Goal: Transaction & Acquisition: Download file/media

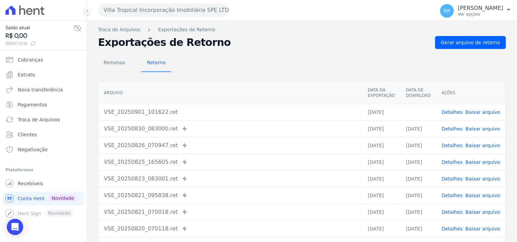
click at [136, 9] on button "Villa Tropical Incorporação Imobiliária SPE LTDA" at bounding box center [163, 10] width 131 height 14
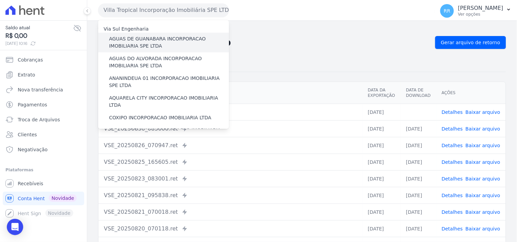
click at [128, 49] on label "AGUAS DE GUANABARA INCORPORACAO IMOBILIARIA SPE LTDA" at bounding box center [169, 42] width 120 height 14
click at [0, 0] on input "AGUAS DE GUANABARA INCORPORACAO IMOBILIARIA SPE LTDA" at bounding box center [0, 0] width 0 height 0
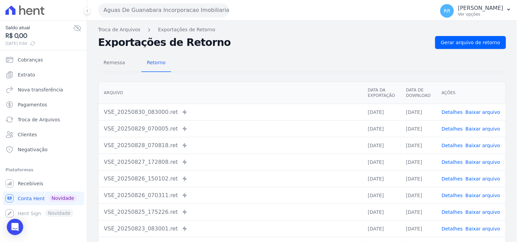
click at [291, 80] on div "Arquivo Data da Exportação Data de Download Ações VSE_20250830_083000.ret Envia…" at bounding box center [301, 176] width 429 height 195
click at [301, 44] on h2 "Exportações de Retorno" at bounding box center [263, 43] width 331 height 10
click at [472, 42] on span "Gerar arquivo de retorno" at bounding box center [470, 42] width 59 height 7
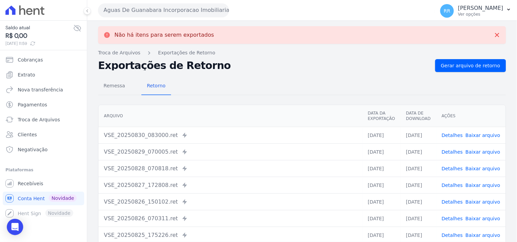
click at [178, 12] on button "Aguas De Guanabara Incorporacao Imobiliaria SPE LTDA" at bounding box center [163, 10] width 131 height 14
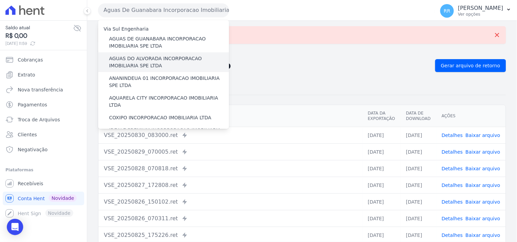
click at [150, 60] on label "AGUAS DO ALVORADA INCORPORACAO IMOBILIARIA SPE LTDA" at bounding box center [169, 62] width 120 height 14
click at [0, 0] on input "AGUAS DO ALVORADA INCORPORACAO IMOBILIARIA SPE LTDA" at bounding box center [0, 0] width 0 height 0
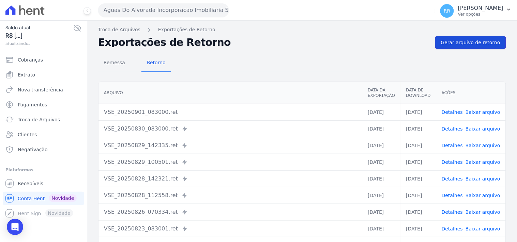
click at [458, 38] on link "Gerar arquivo de retorno" at bounding box center [470, 42] width 71 height 13
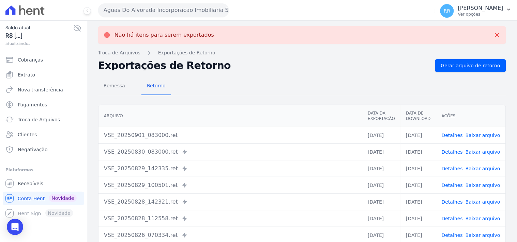
click at [154, 13] on button "Aguas Do Alvorada Incorporacao Imobiliaria SPE LTDA" at bounding box center [163, 10] width 131 height 14
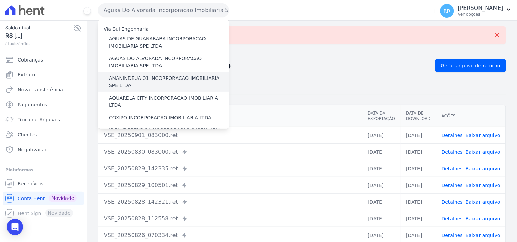
click at [176, 77] on label "ANANINDEUA 01 INCORPORACAO IMOBILIARIA SPE LTDA" at bounding box center [169, 82] width 120 height 14
click at [0, 0] on input "ANANINDEUA 01 INCORPORACAO IMOBILIARIA SPE LTDA" at bounding box center [0, 0] width 0 height 0
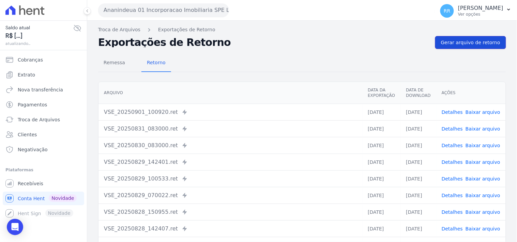
click at [463, 47] on link "Gerar arquivo de retorno" at bounding box center [470, 42] width 71 height 13
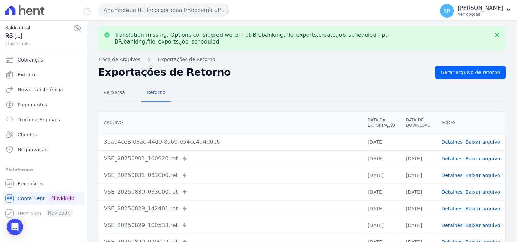
click at [472, 140] on link "Baixar arquivo" at bounding box center [482, 142] width 35 height 5
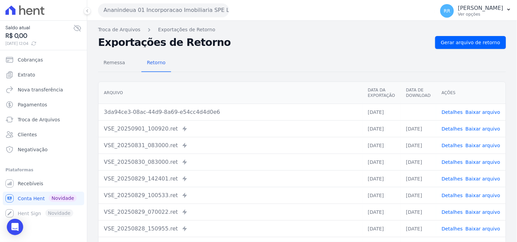
click at [247, 67] on div "Remessa Retorno" at bounding box center [302, 63] width 408 height 18
click at [175, 7] on button "Ananindeua 01 Incorporacao Imobiliaria SPE LTDA" at bounding box center [163, 10] width 131 height 14
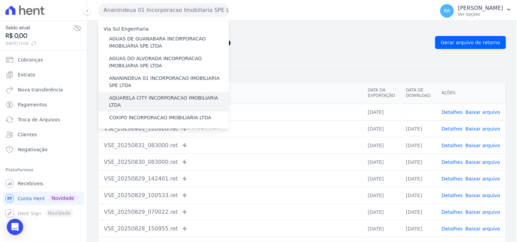
click at [143, 96] on label "AQUARELA CITY INCORPORACAO IMOBILIARIA LTDA" at bounding box center [169, 102] width 120 height 14
click at [0, 0] on input "AQUARELA CITY INCORPORACAO IMOBILIARIA LTDA" at bounding box center [0, 0] width 0 height 0
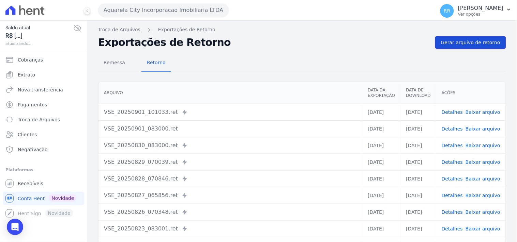
click at [485, 46] on span "Gerar arquivo de retorno" at bounding box center [470, 42] width 59 height 7
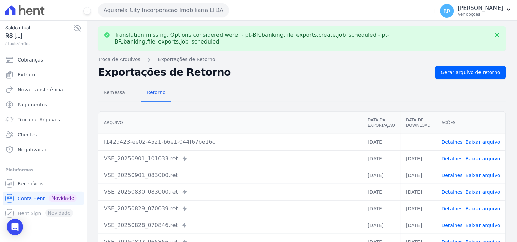
click at [488, 140] on link "Baixar arquivo" at bounding box center [482, 142] width 35 height 5
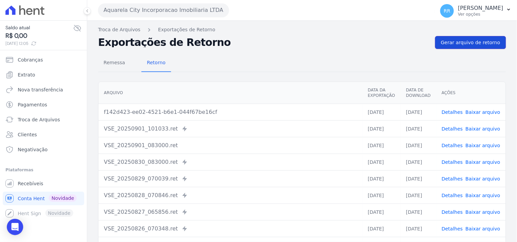
click at [472, 44] on span "Gerar arquivo de retorno" at bounding box center [470, 42] width 59 height 7
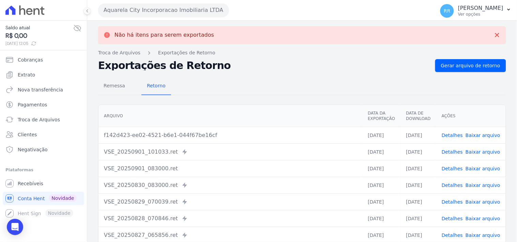
click at [127, 15] on button "Aquarela City Incorporacao Imobiliaria LTDA" at bounding box center [163, 10] width 131 height 14
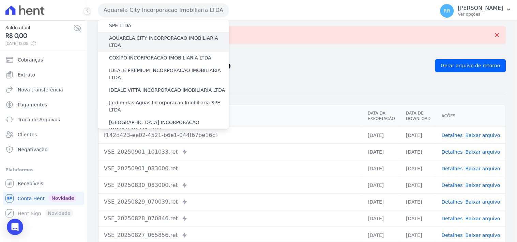
scroll to position [76, 0]
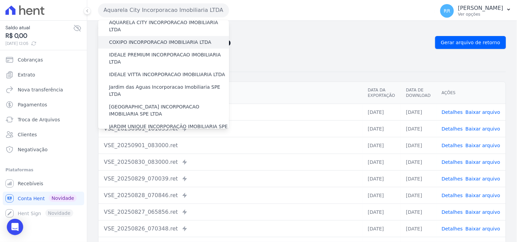
click at [131, 39] on label "COXIPO INCORPORACAO IMOBILIARIA LTDA" at bounding box center [160, 42] width 102 height 7
click at [0, 0] on input "COXIPO INCORPORACAO IMOBILIARIA LTDA" at bounding box center [0, 0] width 0 height 0
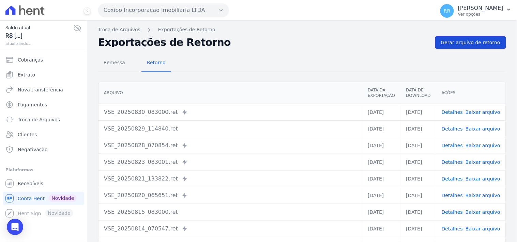
click at [458, 43] on span "Gerar arquivo de retorno" at bounding box center [470, 42] width 59 height 7
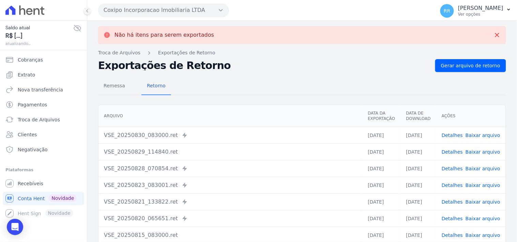
click at [203, 11] on button "Coxipo Incorporacao Imobiliaria LTDA" at bounding box center [163, 10] width 131 height 14
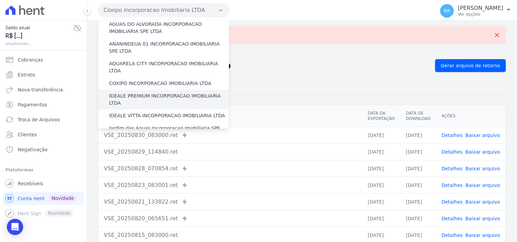
scroll to position [38, 0]
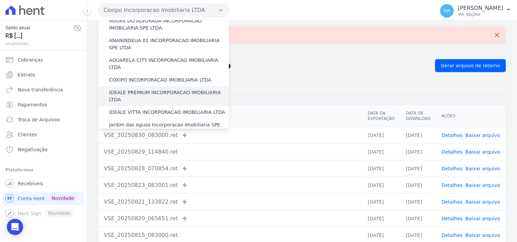
click at [135, 89] on label "IDEALE PREMIUM INCORPORACAO IMOBILIARIA LTDA" at bounding box center [169, 96] width 120 height 14
click at [0, 0] on input "IDEALE PREMIUM INCORPORACAO IMOBILIARIA LTDA" at bounding box center [0, 0] width 0 height 0
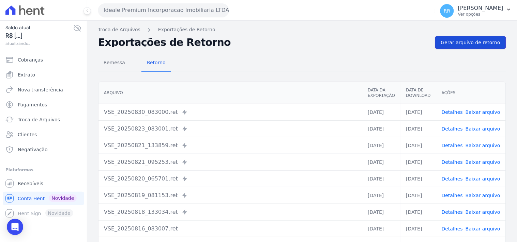
click at [500, 42] on link "Gerar arquivo de retorno" at bounding box center [470, 42] width 71 height 13
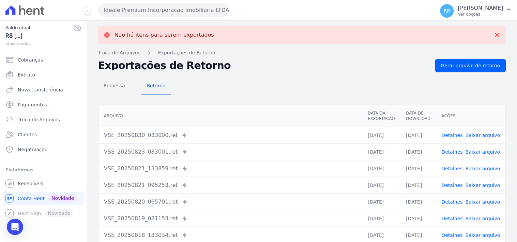
click at [184, 4] on button "Ideale Premium Incorporacao Imobiliaria LTDA" at bounding box center [163, 10] width 131 height 14
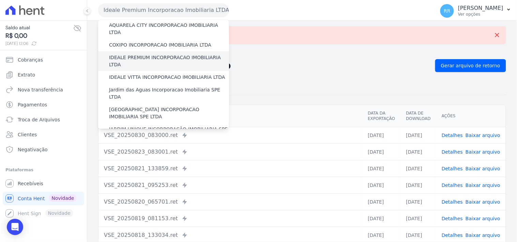
scroll to position [76, 0]
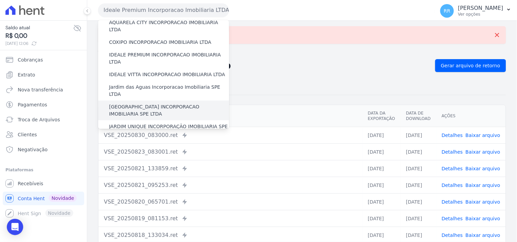
click at [140, 101] on div "[GEOGRAPHIC_DATA] INCORPORACAO IMOBILIARIA SPE LTDA" at bounding box center [163, 111] width 131 height 20
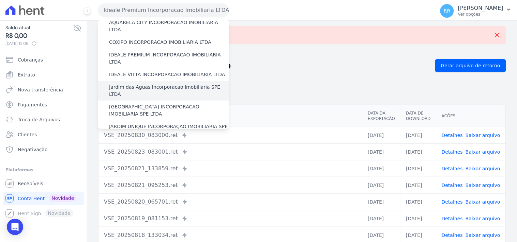
click at [144, 84] on label "Jardim das Aguas Incorporacao Imobiliaria SPE LTDA" at bounding box center [169, 91] width 120 height 14
click at [0, 0] on input "Jardim das Aguas Incorporacao Imobiliaria SPE LTDA" at bounding box center [0, 0] width 0 height 0
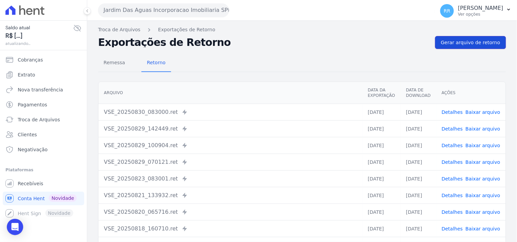
click at [482, 42] on span "Gerar arquivo de retorno" at bounding box center [470, 42] width 59 height 7
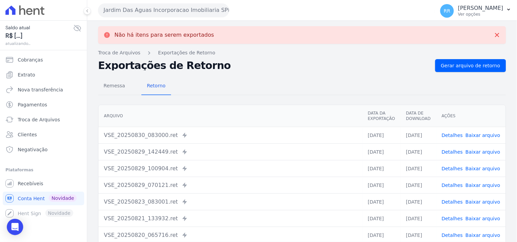
click at [114, 7] on button "Jardim Das Aguas Incorporacao Imobiliaria SPE LTDA" at bounding box center [163, 10] width 131 height 14
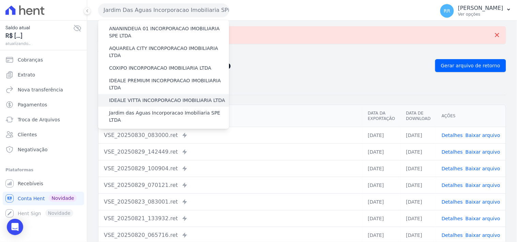
scroll to position [50, 0]
click at [150, 129] on label "[GEOGRAPHIC_DATA] INCORPORACAO IMOBILIARIA SPE LTDA" at bounding box center [169, 136] width 120 height 14
click at [0, 0] on input "[GEOGRAPHIC_DATA] INCORPORACAO IMOBILIARIA SPE LTDA" at bounding box center [0, 0] width 0 height 0
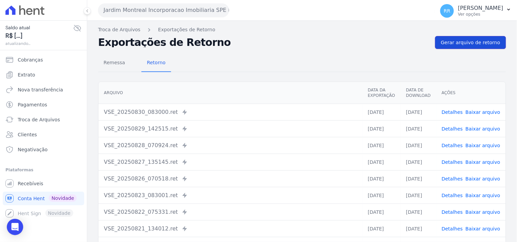
click at [462, 43] on span "Gerar arquivo de retorno" at bounding box center [470, 42] width 59 height 7
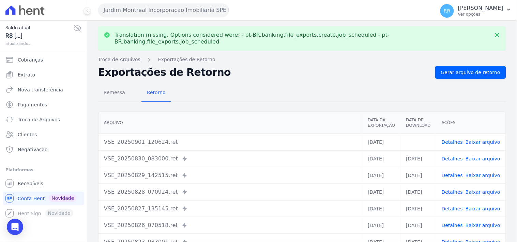
click at [486, 140] on link "Baixar arquivo" at bounding box center [482, 142] width 35 height 5
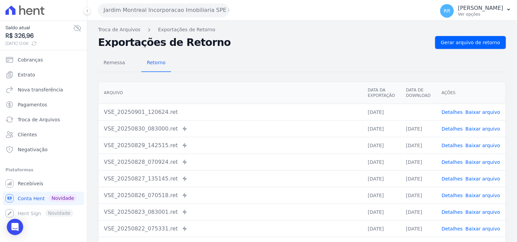
click at [280, 90] on th "Arquivo" at bounding box center [230, 93] width 264 height 22
click at [124, 7] on button "Jardim Montreal Incorporacao Imobiliaria SPE LTDA" at bounding box center [163, 10] width 131 height 14
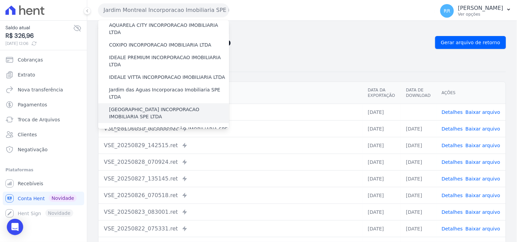
scroll to position [76, 0]
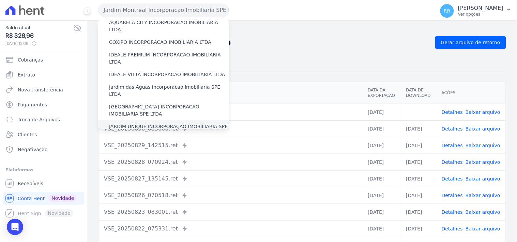
click at [130, 123] on label "JARDIM UNIQUE INCORPORAÇÃO IMOBILIARIA SPE LTDA" at bounding box center [169, 130] width 120 height 14
click at [0, 0] on input "JARDIM UNIQUE INCORPORAÇÃO IMOBILIARIA SPE LTDA" at bounding box center [0, 0] width 0 height 0
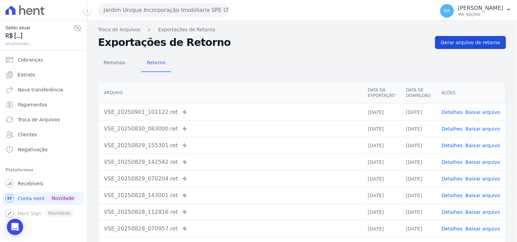
click at [465, 45] on span "Gerar arquivo de retorno" at bounding box center [470, 42] width 59 height 7
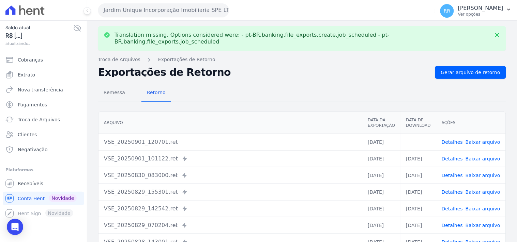
click at [475, 140] on link "Baixar arquivo" at bounding box center [482, 142] width 35 height 5
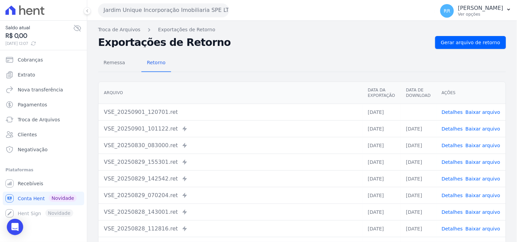
click at [259, 59] on div "Remessa Retorno" at bounding box center [302, 63] width 408 height 18
click at [170, 7] on button "Jardim Unique Incorporação Imobiliaria SPE LTDA" at bounding box center [163, 10] width 131 height 14
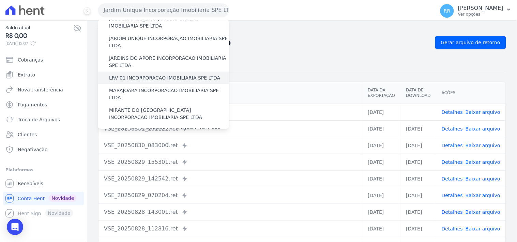
scroll to position [151, 0]
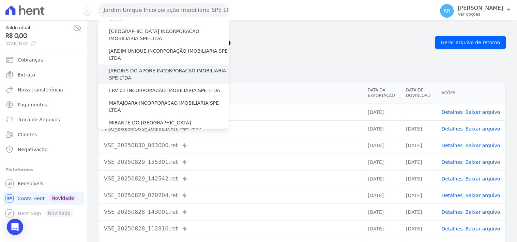
click at [152, 67] on label "JARDINS DO APORE INCORPORACAO IMOBILIARIA SPE LTDA" at bounding box center [169, 74] width 120 height 14
click at [0, 0] on input "JARDINS DO APORE INCORPORACAO IMOBILIARIA SPE LTDA" at bounding box center [0, 0] width 0 height 0
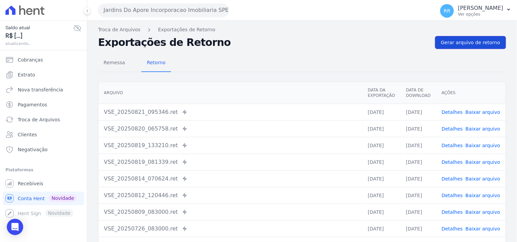
click at [458, 42] on span "Gerar arquivo de retorno" at bounding box center [470, 42] width 59 height 7
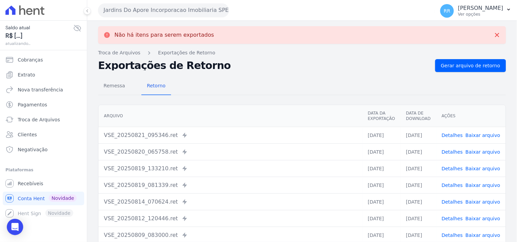
click at [142, 11] on button "Jardins Do Apore Incorporacao Imobiliaria SPE LTDA" at bounding box center [163, 10] width 131 height 14
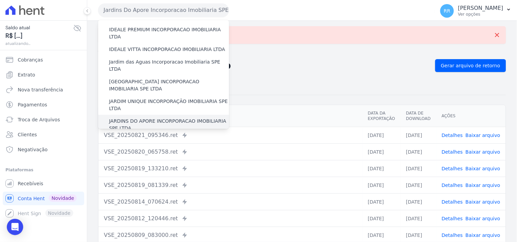
scroll to position [126, 0]
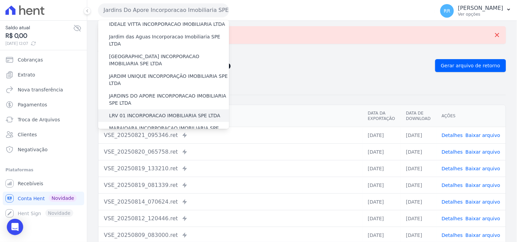
click at [141, 112] on label "LRV 01 INCORPORACAO IMOBILIARIA SPE LTDA" at bounding box center [164, 115] width 111 height 7
click at [0, 0] on input "LRV 01 INCORPORACAO IMOBILIARIA SPE LTDA" at bounding box center [0, 0] width 0 height 0
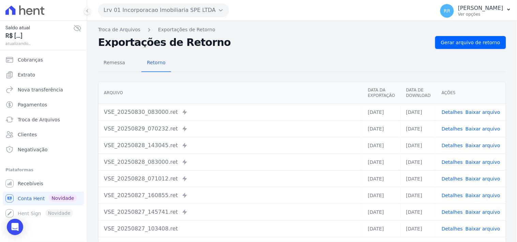
click at [475, 51] on div "Remessa Retorno [GEOGRAPHIC_DATA] Data da Exportação Data de Download Ações VSE…" at bounding box center [302, 172] width 408 height 246
click at [481, 42] on span "Gerar arquivo de retorno" at bounding box center [470, 42] width 59 height 7
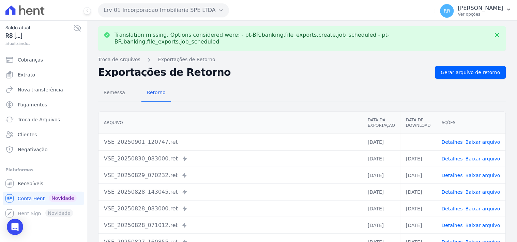
click at [488, 140] on link "Baixar arquivo" at bounding box center [482, 142] width 35 height 5
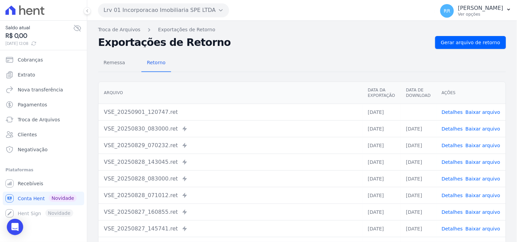
click at [225, 60] on div "Remessa Retorno" at bounding box center [302, 63] width 408 height 18
click at [135, 11] on button "Lrv 01 Incorporacao Imobiliaria SPE LTDA" at bounding box center [163, 10] width 131 height 14
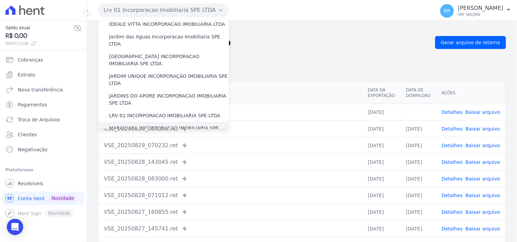
click at [130, 125] on label "MARAJOARA INCORPORACAO IMOBILIARIA SPE LTDA" at bounding box center [169, 132] width 120 height 14
click at [0, 0] on input "MARAJOARA INCORPORACAO IMOBILIARIA SPE LTDA" at bounding box center [0, 0] width 0 height 0
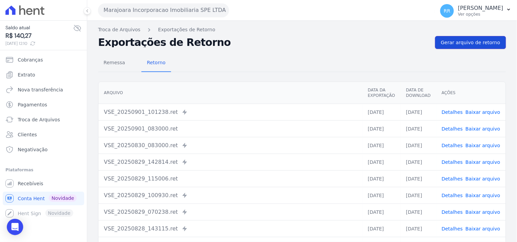
click at [446, 40] on span "Gerar arquivo de retorno" at bounding box center [470, 42] width 59 height 7
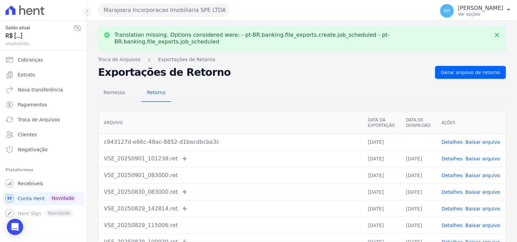
click at [474, 139] on td "Detalhes Baixar arquivo" at bounding box center [470, 142] width 69 height 17
click at [475, 140] on link "Baixar arquivo" at bounding box center [482, 142] width 35 height 5
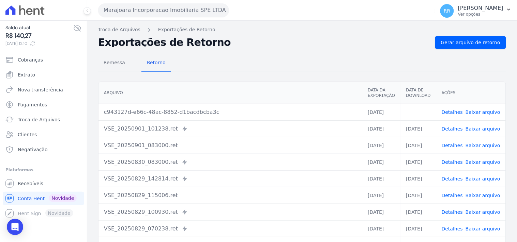
click at [243, 61] on div "Remessa Retorno" at bounding box center [302, 63] width 408 height 18
click at [133, 5] on button "Marajoara Incorporacao Imobiliaria SPE LTDA" at bounding box center [163, 10] width 131 height 14
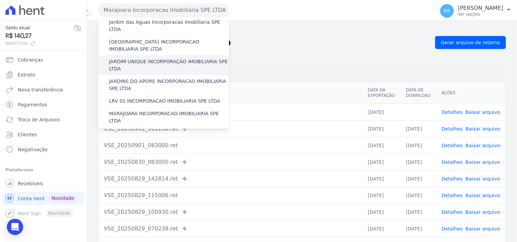
scroll to position [202, 0]
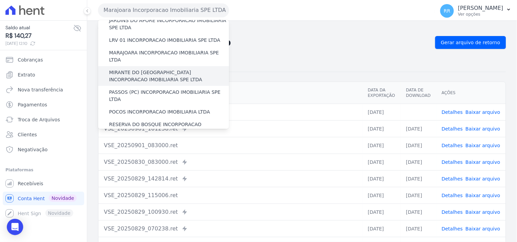
click at [150, 69] on label "MIRANTE DO [GEOGRAPHIC_DATA] INCORPORACAO IMOBILIARIA SPE LTDA" at bounding box center [169, 76] width 120 height 14
click at [0, 0] on input "MIRANTE DO [GEOGRAPHIC_DATA] INCORPORACAO IMOBILIARIA SPE LTDA" at bounding box center [0, 0] width 0 height 0
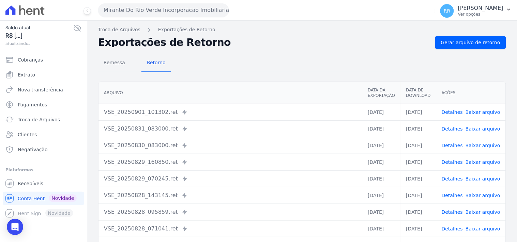
drag, startPoint x: 480, startPoint y: 53, endPoint x: 483, endPoint y: 45, distance: 8.8
click at [480, 53] on div "Remessa Retorno [GEOGRAPHIC_DATA] Data da Exportação Data de Download Ações VSE…" at bounding box center [302, 172] width 408 height 246
click at [483, 45] on span "Gerar arquivo de retorno" at bounding box center [470, 42] width 59 height 7
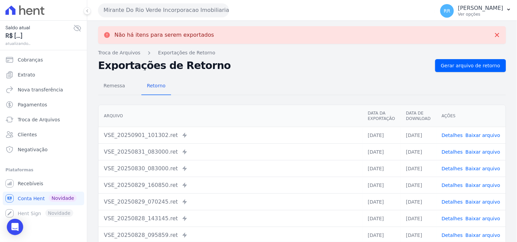
click at [181, 13] on button "Mirante Do Rio Verde Incorporacao Imobiliaria SPE LTDA" at bounding box center [163, 10] width 131 height 14
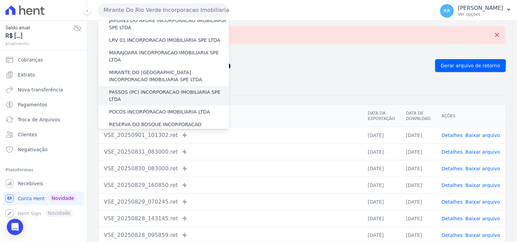
click at [135, 89] on label "PASSOS (PC) INCORPORACAO IMOBILIARIA SPE LTDA" at bounding box center [169, 96] width 120 height 14
click at [0, 0] on input "PASSOS (PC) INCORPORACAO IMOBILIARIA SPE LTDA" at bounding box center [0, 0] width 0 height 0
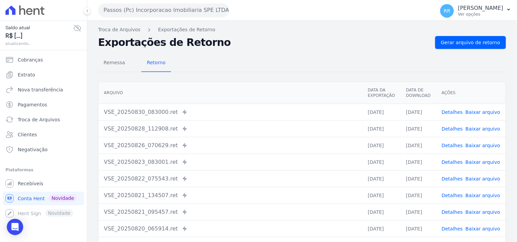
click at [466, 55] on div "Remessa Retorno" at bounding box center [302, 63] width 408 height 18
click at [468, 49] on div "Remessa Retorno [GEOGRAPHIC_DATA] Data da Exportação Data de Download Ações VSE…" at bounding box center [302, 172] width 408 height 246
click at [471, 46] on span "Gerar arquivo de retorno" at bounding box center [470, 42] width 59 height 7
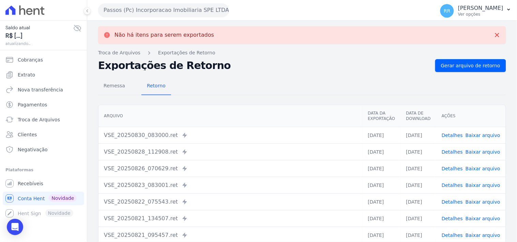
click at [136, 14] on button "Passos (Pc) Incorporacao Imobiliaria SPE LTDA" at bounding box center [163, 10] width 131 height 14
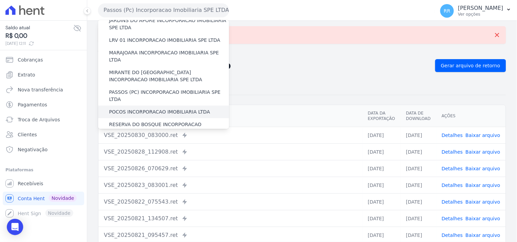
click at [127, 109] on label "POCOS INCORPORACAO IMOBILIARIA LTDA" at bounding box center [159, 112] width 101 height 7
click at [0, 0] on input "POCOS INCORPORACAO IMOBILIARIA LTDA" at bounding box center [0, 0] width 0 height 0
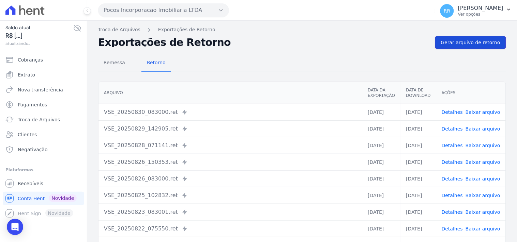
click at [479, 48] on link "Gerar arquivo de retorno" at bounding box center [470, 42] width 71 height 13
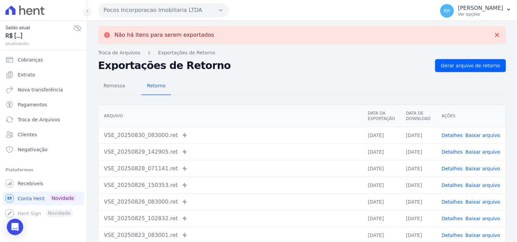
click at [174, 11] on button "Pocos Incorporacao Imobiliaria LTDA" at bounding box center [163, 10] width 131 height 14
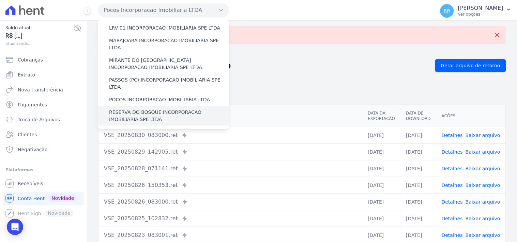
scroll to position [215, 0]
click at [140, 108] on label "RESERVA DO BOSQUE INCORPORACAO IMOBILIARIA SPE LTDA" at bounding box center [169, 115] width 120 height 14
click at [0, 0] on input "RESERVA DO BOSQUE INCORPORACAO IMOBILIARIA SPE LTDA" at bounding box center [0, 0] width 0 height 0
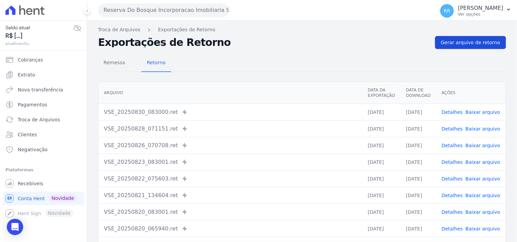
click at [475, 43] on span "Gerar arquivo de retorno" at bounding box center [470, 42] width 59 height 7
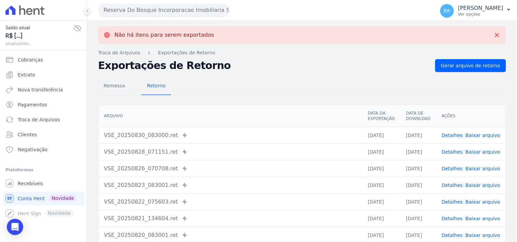
click at [188, 15] on button "Reserva Do Bosque Incorporacao Imobiliaria SPE LTDA" at bounding box center [163, 10] width 131 height 14
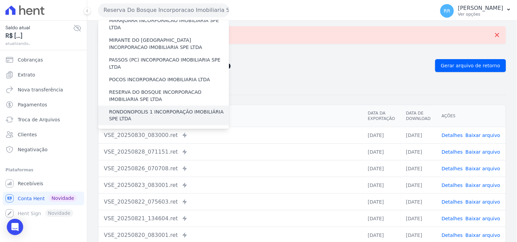
scroll to position [239, 0]
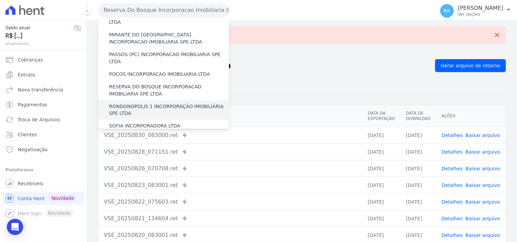
click at [147, 103] on label "RONDONOPOLIS 1 INCORPORAÇÃO IMOBILIÁRIA SPE LTDA" at bounding box center [169, 110] width 120 height 14
click at [0, 0] on input "RONDONOPOLIS 1 INCORPORAÇÃO IMOBILIÁRIA SPE LTDA" at bounding box center [0, 0] width 0 height 0
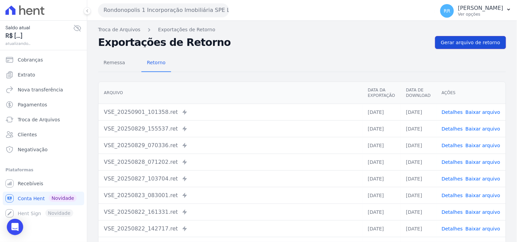
click at [474, 46] on link "Gerar arquivo de retorno" at bounding box center [470, 42] width 71 height 13
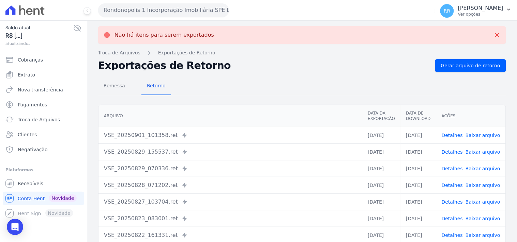
click at [158, 11] on button "Rondonopolis 1 Incorporação Imobiliária SPE LTDA" at bounding box center [163, 10] width 131 height 14
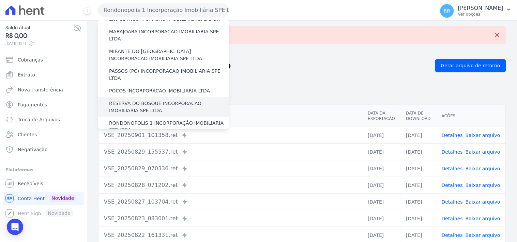
scroll to position [227, 0]
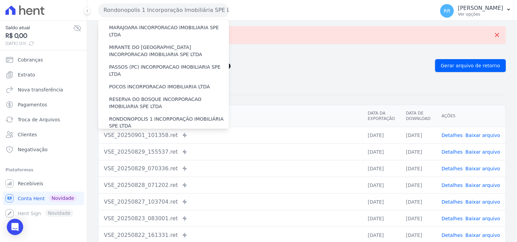
click at [140, 136] on label "SOFIA INCORPORADORA LTDA" at bounding box center [144, 139] width 71 height 7
click at [0, 0] on input "SOFIA INCORPORADORA LTDA" at bounding box center [0, 0] width 0 height 0
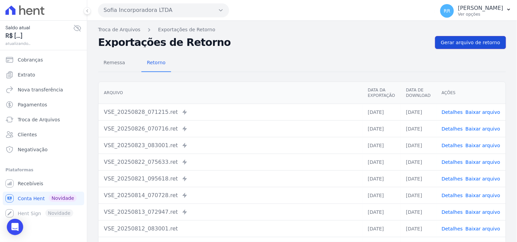
click at [469, 46] on link "Gerar arquivo de retorno" at bounding box center [470, 42] width 71 height 13
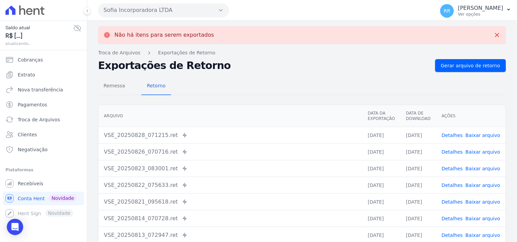
click at [127, 11] on button "Sofia Incorporadora LTDA" at bounding box center [163, 10] width 131 height 14
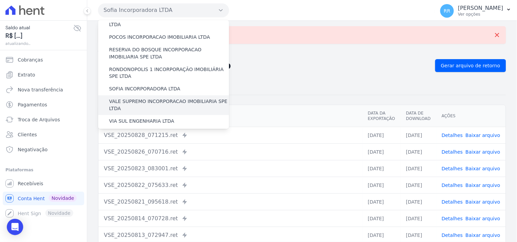
scroll to position [277, 0]
click at [140, 98] on label "VALE SUPREMO INCORPORACAO IMOBILIARIA SPE LTDA" at bounding box center [169, 105] width 120 height 14
click at [0, 0] on input "VALE SUPREMO INCORPORACAO IMOBILIARIA SPE LTDA" at bounding box center [0, 0] width 0 height 0
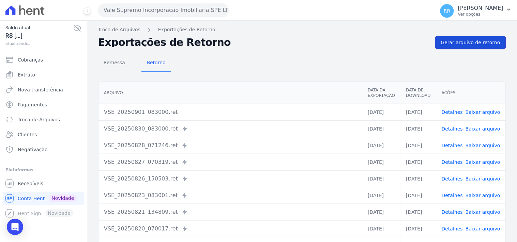
click at [484, 44] on span "Gerar arquivo de retorno" at bounding box center [470, 42] width 59 height 7
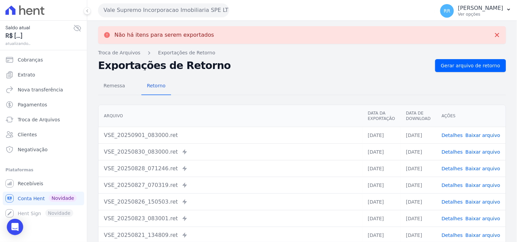
click at [161, 13] on button "Vale Supremo Incorporacao Imobiliaria SPE LTDA" at bounding box center [163, 10] width 131 height 14
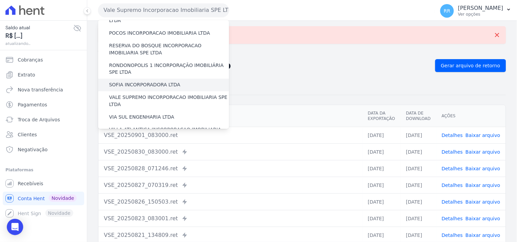
scroll to position [302, 0]
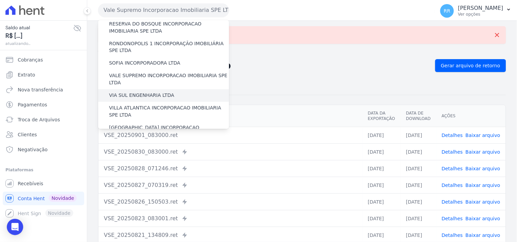
click at [140, 92] on label "VIA SUL ENGENHARIA LTDA" at bounding box center [141, 95] width 65 height 7
click at [0, 0] on input "VIA SUL ENGENHARIA LTDA" at bounding box center [0, 0] width 0 height 0
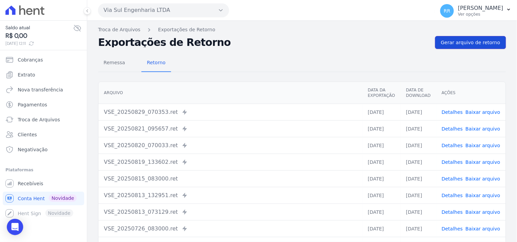
click at [457, 47] on link "Gerar arquivo de retorno" at bounding box center [470, 42] width 71 height 13
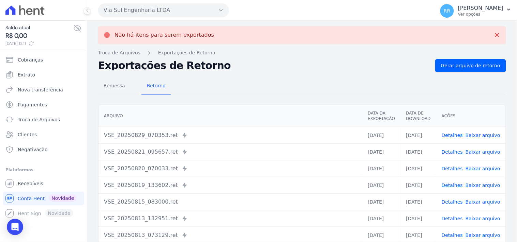
click at [190, 18] on div "Via Sul Engenharia LTDA Via Sul Engenharia AGUAS DE [GEOGRAPHIC_DATA] INCORPORA…" at bounding box center [265, 10] width 334 height 21
click at [190, 16] on button "Via Sul Engenharia LTDA" at bounding box center [163, 10] width 131 height 14
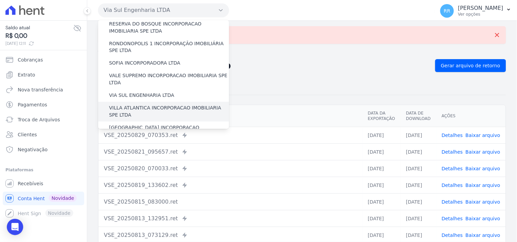
click at [137, 105] on label "VILLA ATLANTICA INCORPORACAO IMOBILIARIA SPE LTDA" at bounding box center [169, 112] width 120 height 14
click at [0, 0] on input "VILLA ATLANTICA INCORPORACAO IMOBILIARIA SPE LTDA" at bounding box center [0, 0] width 0 height 0
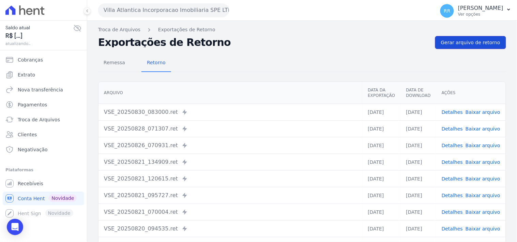
click at [465, 47] on link "Gerar arquivo de retorno" at bounding box center [470, 42] width 71 height 13
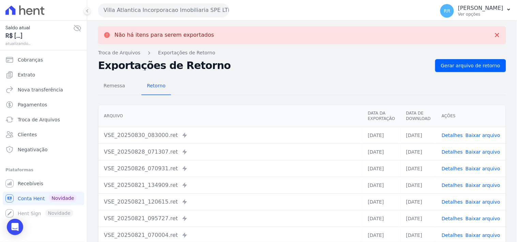
click at [137, 10] on button "Villa Atlantica Incorporacao Imobiliaria SPE LTDA" at bounding box center [163, 10] width 131 height 14
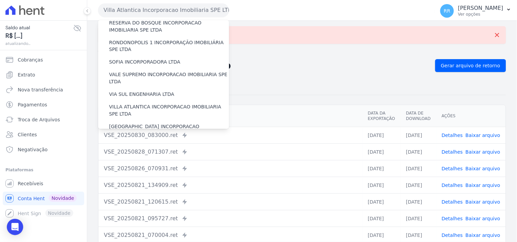
scroll to position [304, 0]
click at [135, 123] on label "[GEOGRAPHIC_DATA] INCORPORACAO IMOBILIARIA SPE LTDA" at bounding box center [169, 130] width 120 height 14
click at [0, 0] on input "[GEOGRAPHIC_DATA] INCORPORACAO IMOBILIARIA SPE LTDA" at bounding box center [0, 0] width 0 height 0
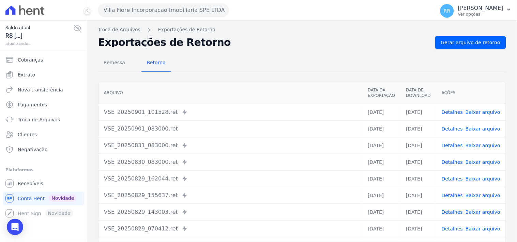
click at [476, 35] on div "Troca de Arquivos Exportações de Retorno Exportações de Retorno Gerar arquivo d…" at bounding box center [301, 161] width 429 height 280
click at [473, 38] on link "Gerar arquivo de retorno" at bounding box center [470, 42] width 71 height 13
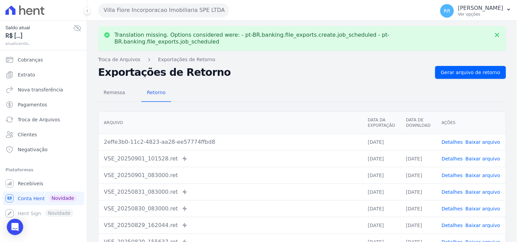
click at [490, 140] on link "Baixar arquivo" at bounding box center [482, 142] width 35 height 5
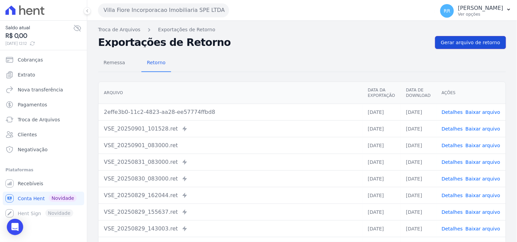
click at [478, 46] on link "Gerar arquivo de retorno" at bounding box center [470, 42] width 71 height 13
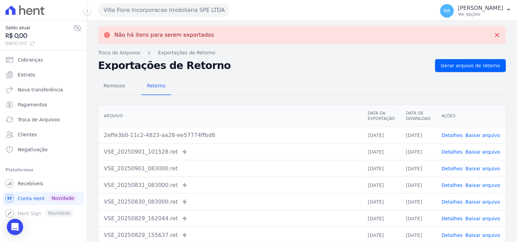
click at [128, 6] on button "Villa Fiore Incorporacao Imobiliaria SPE LTDA" at bounding box center [163, 10] width 131 height 14
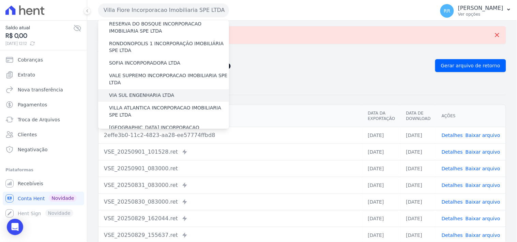
scroll to position [304, 0]
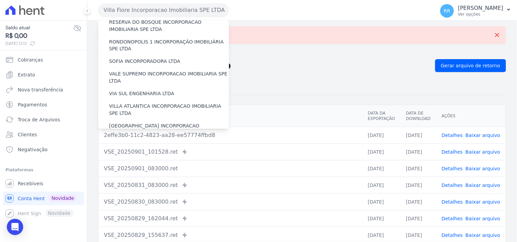
click at [123, 143] on label "VILLA TROPICAL INCORPORAÇÃO IMOBILIÁRIA SPE LTDA" at bounding box center [169, 150] width 120 height 14
click at [0, 0] on input "VILLA TROPICAL INCORPORAÇÃO IMOBILIÁRIA SPE LTDA" at bounding box center [0, 0] width 0 height 0
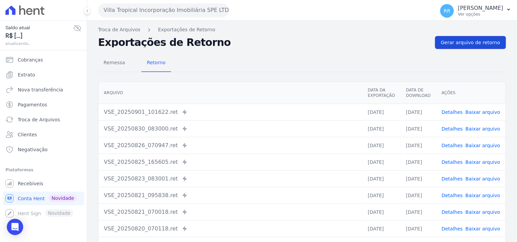
click at [472, 48] on link "Gerar arquivo de retorno" at bounding box center [470, 42] width 71 height 13
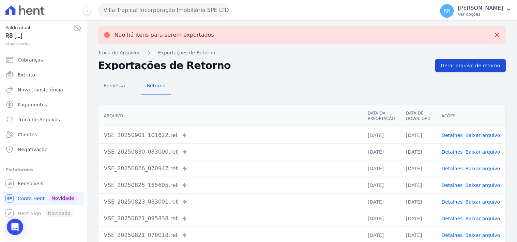
click at [438, 64] on link "Gerar arquivo de retorno" at bounding box center [470, 65] width 71 height 13
click at [314, 88] on div "Remessa Retorno" at bounding box center [302, 87] width 408 height 18
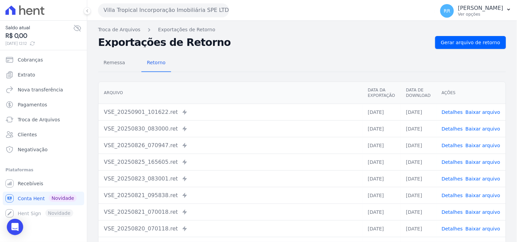
click at [243, 56] on div "Remessa Retorno" at bounding box center [302, 63] width 408 height 18
click at [228, 49] on div "Remessa Retorno Arquivo Data da Exportação Data de Download Ações VSE_20250901_…" at bounding box center [302, 172] width 408 height 246
click at [291, 48] on div "Exportações de Retorno Gerar arquivo de retorno" at bounding box center [302, 42] width 408 height 13
click at [266, 40] on h2 "Exportações de Retorno" at bounding box center [263, 43] width 331 height 10
click at [272, 58] on div "Remessa Retorno" at bounding box center [302, 63] width 408 height 18
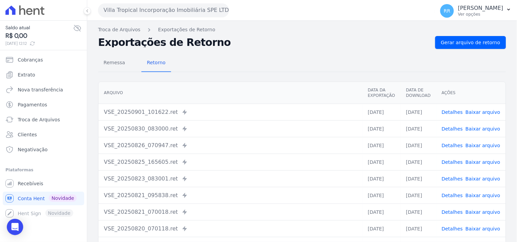
click at [235, 48] on div "Exportações de Retorno Gerar arquivo de retorno" at bounding box center [302, 42] width 408 height 13
drag, startPoint x: 231, startPoint y: 48, endPoint x: 104, endPoint y: 44, distance: 127.1
click at [104, 44] on div "Exportações de Retorno Gerar arquivo de retorno" at bounding box center [302, 42] width 408 height 13
click at [338, 39] on h2 "Exportações de Retorno" at bounding box center [263, 43] width 331 height 10
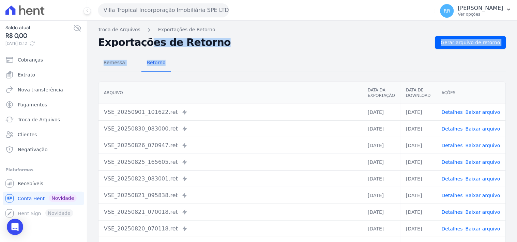
drag, startPoint x: 217, startPoint y: 49, endPoint x: 99, endPoint y: 43, distance: 118.6
click at [99, 43] on div "Não há itens para serem exportados Troca de Arquivos Exportações de Retorno Exp…" at bounding box center [301, 161] width 429 height 280
click at [231, 49] on div "Remessa Retorno Arquivo Data da Exportação Data de Download Ações VSE_20250901_…" at bounding box center [302, 172] width 408 height 246
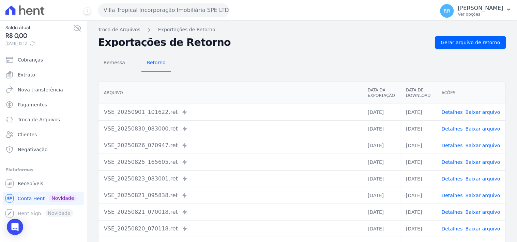
drag, startPoint x: 202, startPoint y: 44, endPoint x: 87, endPoint y: 41, distance: 115.5
click at [87, 41] on div "Saldo atual R$ 0,00 01/09/2025, 12:12 Cobranças Extrato Nova transferência Paga…" at bounding box center [258, 121] width 517 height 242
click at [214, 52] on div "Remessa Retorno Arquivo Data da Exportação Data de Download Ações VSE_20250901_…" at bounding box center [302, 172] width 408 height 246
click at [236, 39] on h2 "Exportações de Retorno" at bounding box center [263, 43] width 331 height 10
click at [313, 42] on h2 "Exportações de Retorno" at bounding box center [263, 43] width 331 height 10
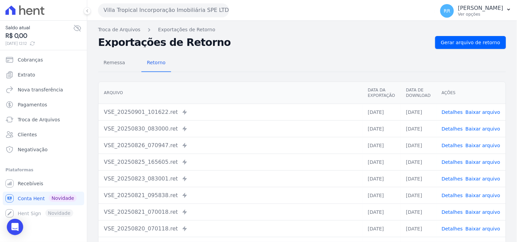
click at [257, 59] on div "Remessa Retorno" at bounding box center [302, 63] width 408 height 18
click at [260, 59] on div "Remessa Retorno" at bounding box center [302, 63] width 408 height 18
click at [262, 58] on div "Remessa Retorno" at bounding box center [302, 63] width 408 height 18
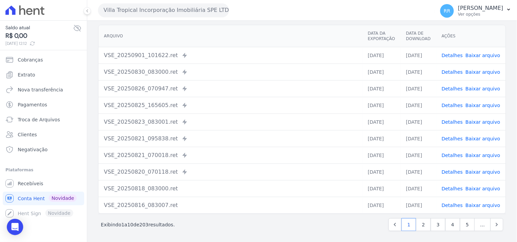
scroll to position [58, 0]
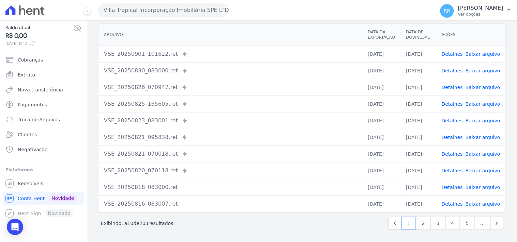
click at [255, 97] on td "VSE_20250825_165605.ret Enviado para Nexxera em: 25/08/2025, 16:56" at bounding box center [230, 104] width 264 height 17
click at [260, 86] on div "VSE_20250826_070947.ret Enviado para Nexxera em: 26/08/2025, 07:09" at bounding box center [230, 87] width 253 height 8
click at [278, 70] on div "VSE_20250830_083000.ret Enviado para Nexxera em: 30/08/2025, 08:30" at bounding box center [230, 71] width 253 height 8
click at [199, 57] on div "VSE_20250901_101622.ret Enviado para Nexxera em: 01/09/2025, 10:16" at bounding box center [230, 54] width 253 height 8
click at [192, 61] on td "VSE_20250901_101622.ret Enviado para Nexxera em: 01/09/2025, 10:16" at bounding box center [230, 54] width 264 height 17
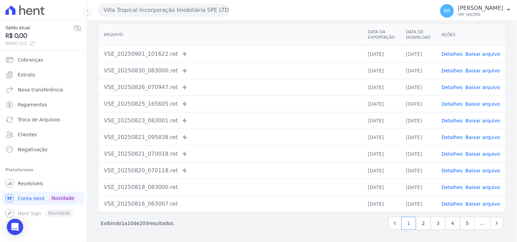
click at [205, 86] on div "VSE_20250826_070947.ret Enviado para Nexxera em: 26/08/2025, 07:09" at bounding box center [230, 87] width 253 height 8
click at [203, 85] on div "VSE_20250826_070947.ret Enviado para Nexxera em: 26/08/2025, 07:09" at bounding box center [230, 87] width 253 height 8
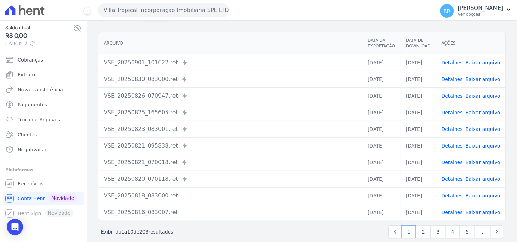
scroll to position [50, 0]
click at [226, 94] on div "VSE_20250826_070947.ret Enviado para Nexxera em: 26/08/2025, 07:09" at bounding box center [230, 96] width 253 height 8
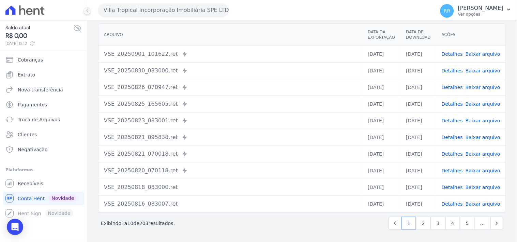
click at [271, 65] on td "VSE_20250830_083000.ret Enviado para Nexxera em: 30/08/2025, 08:30" at bounding box center [230, 70] width 264 height 17
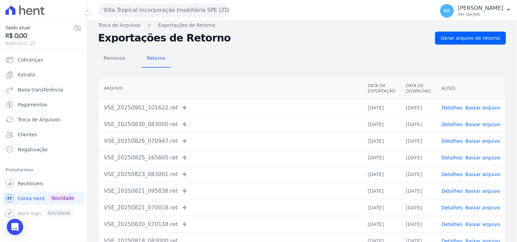
scroll to position [0, 0]
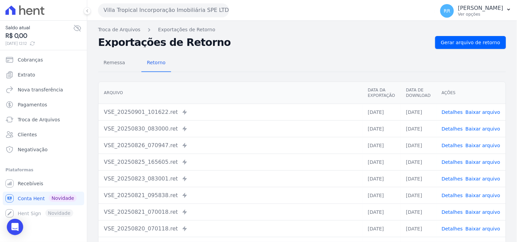
click at [238, 109] on div "VSE_20250901_101622.ret Enviado para Nexxera em: 01/09/2025, 10:16" at bounding box center [230, 112] width 253 height 8
click at [217, 69] on div "Remessa Retorno" at bounding box center [302, 63] width 408 height 18
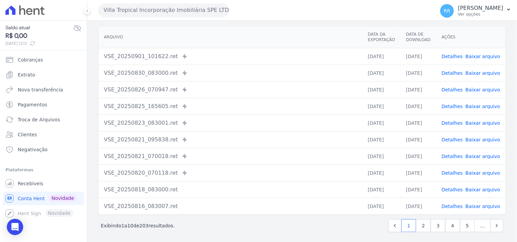
scroll to position [58, 0]
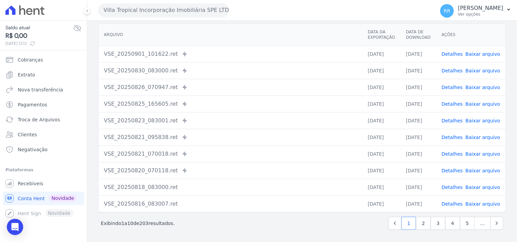
click at [259, 62] on td "VSE_20250901_101622.ret Enviado para Nexxera em: 01/09/2025, 10:16" at bounding box center [230, 54] width 264 height 17
click at [213, 56] on div "VSE_20250901_101622.ret Enviado para Nexxera em: 01/09/2025, 10:16" at bounding box center [230, 54] width 253 height 8
click at [227, 49] on td "VSE_20250901_101622.ret Enviado para Nexxera em: 01/09/2025, 10:16" at bounding box center [230, 54] width 264 height 17
click at [222, 67] on div "VSE_20250830_083000.ret Enviado para Nexxera em: 30/08/2025, 08:30" at bounding box center [230, 71] width 253 height 8
